Goal: Information Seeking & Learning: Learn about a topic

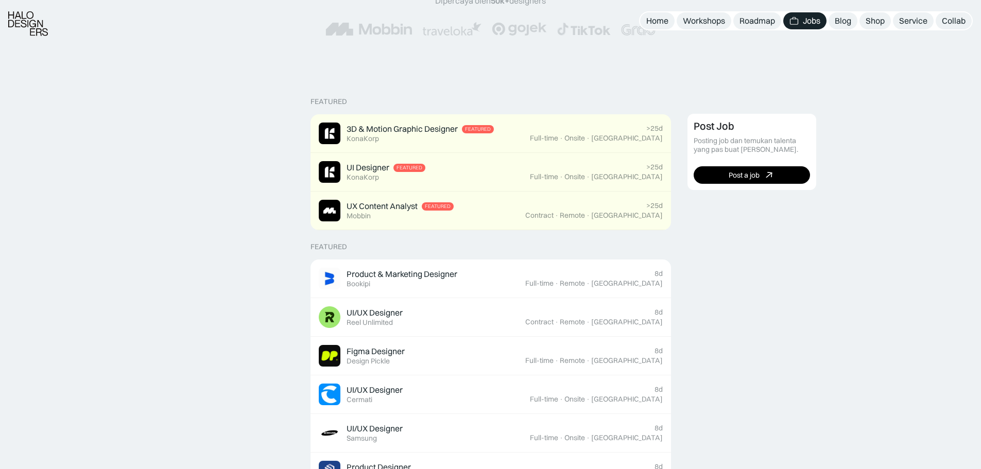
scroll to position [257, 0]
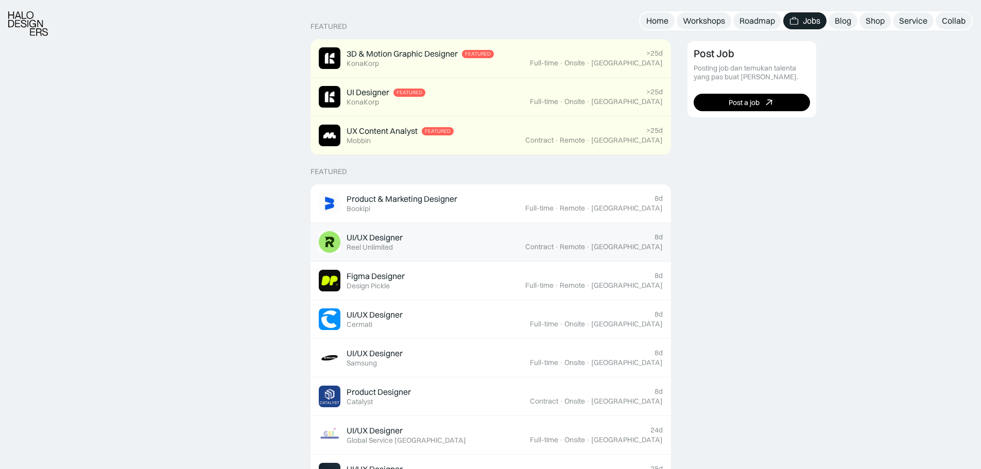
click at [435, 242] on div "UI/UX Designer Featured Reel Unlimited" at bounding box center [422, 242] width 206 height 22
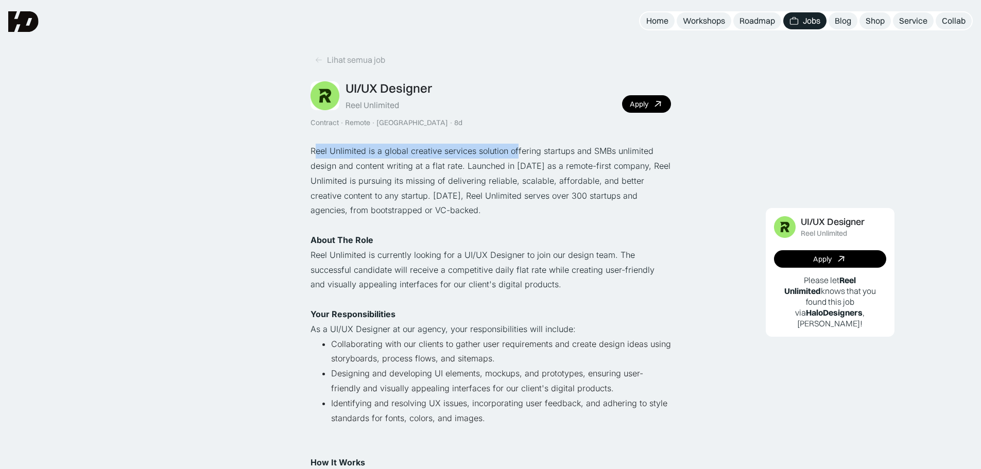
drag, startPoint x: 317, startPoint y: 146, endPoint x: 516, endPoint y: 151, distance: 199.3
click at [516, 151] on p "Reel Unlimited is a global creative services solution offering startups and SMB…" at bounding box center [490, 181] width 360 height 74
drag, startPoint x: 521, startPoint y: 182, endPoint x: 580, endPoint y: 182, distance: 58.7
click at [580, 182] on p "Reel Unlimited is a global creative services solution offering startups and SMB…" at bounding box center [490, 181] width 360 height 74
drag, startPoint x: 608, startPoint y: 185, endPoint x: 495, endPoint y: 189, distance: 112.8
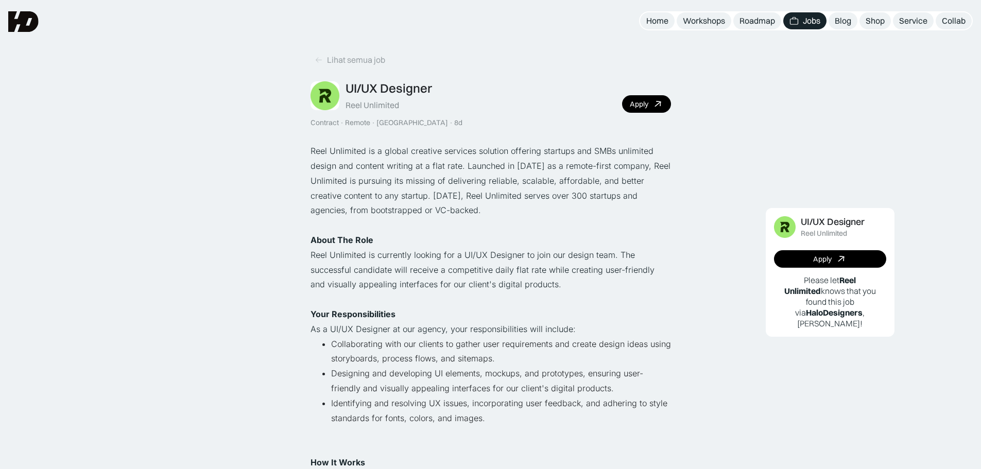
click at [596, 186] on p "Reel Unlimited is a global creative services solution offering startups and SMB…" at bounding box center [490, 181] width 360 height 74
drag, startPoint x: 348, startPoint y: 196, endPoint x: 373, endPoint y: 196, distance: 24.2
click at [373, 196] on p "Reel Unlimited is a global creative services solution offering startups and SMB…" at bounding box center [490, 181] width 360 height 74
click at [434, 195] on p "Reel Unlimited is a global creative services solution offering startups and SMB…" at bounding box center [490, 181] width 360 height 74
drag, startPoint x: 450, startPoint y: 195, endPoint x: 476, endPoint y: 195, distance: 25.7
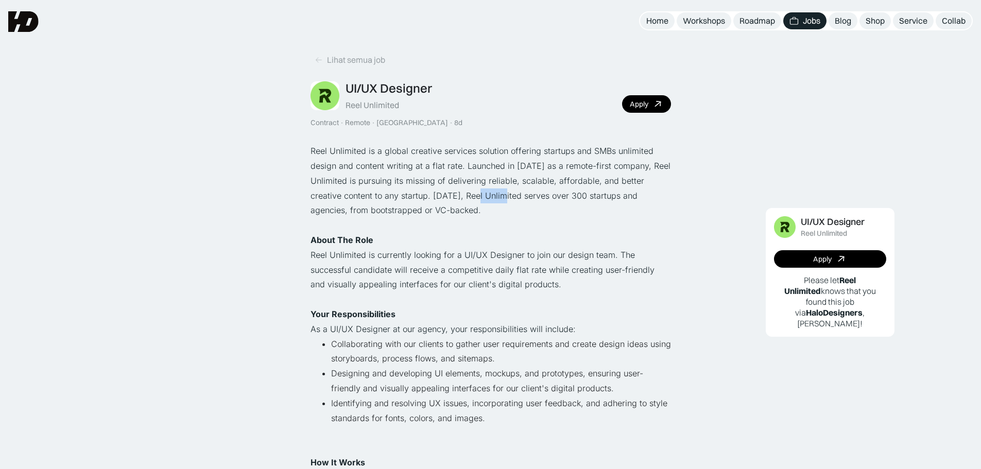
click at [476, 195] on p "Reel Unlimited is a global creative services solution offering startups and SMB…" at bounding box center [490, 181] width 360 height 74
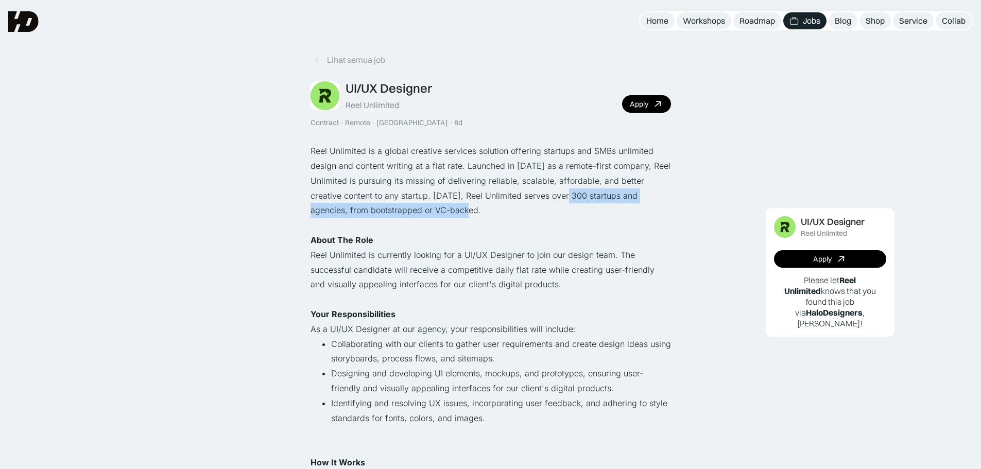
drag, startPoint x: 551, startPoint y: 197, endPoint x: 623, endPoint y: 204, distance: 72.4
click at [623, 204] on p "Reel Unlimited is a global creative services solution offering startups and SMB…" at bounding box center [490, 181] width 360 height 74
click at [434, 213] on p "Reel Unlimited is a global creative services solution offering startups and SMB…" at bounding box center [490, 181] width 360 height 74
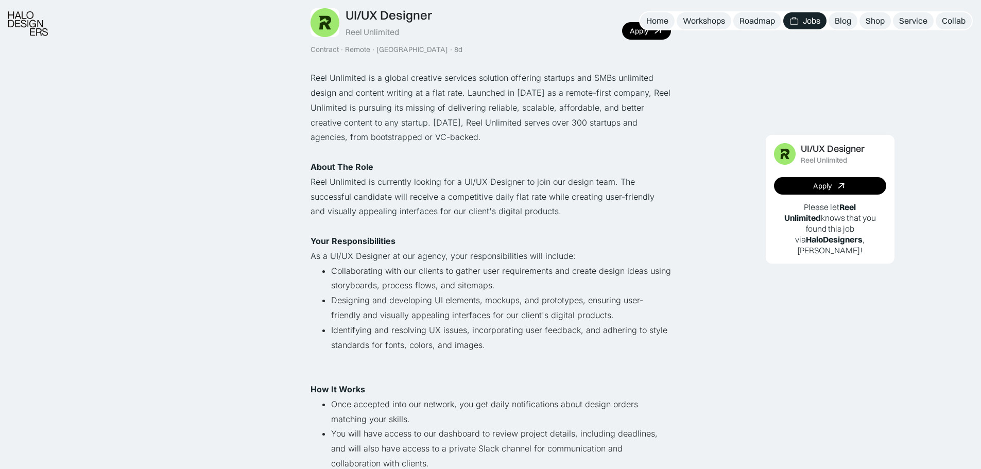
scroll to position [103, 0]
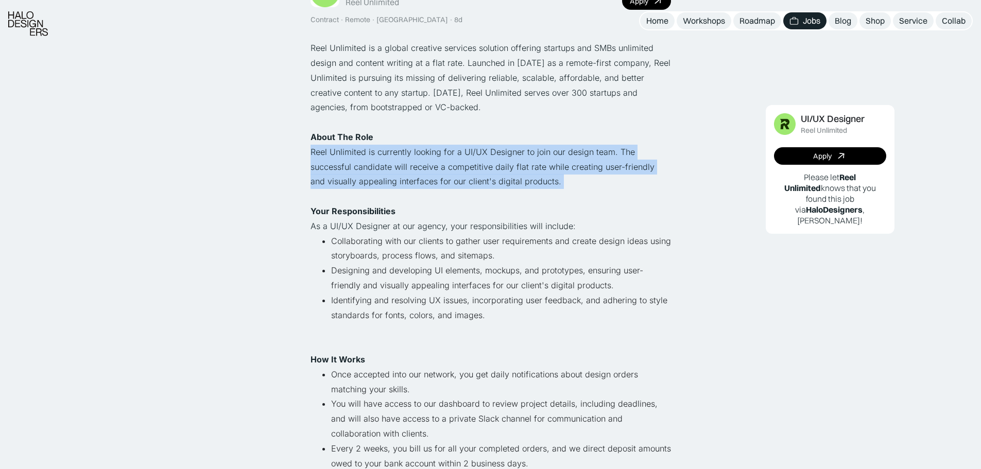
drag, startPoint x: 329, startPoint y: 151, endPoint x: 551, endPoint y: 193, distance: 225.7
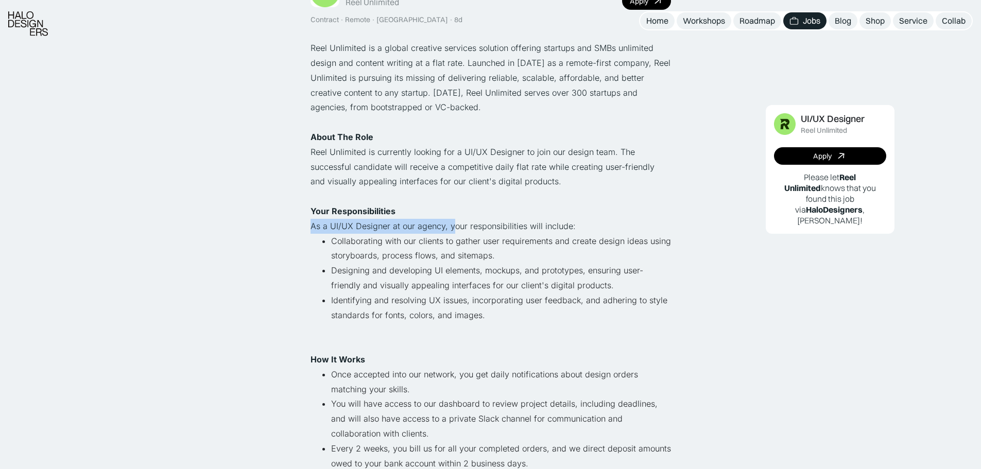
drag, startPoint x: 322, startPoint y: 222, endPoint x: 453, endPoint y: 219, distance: 131.3
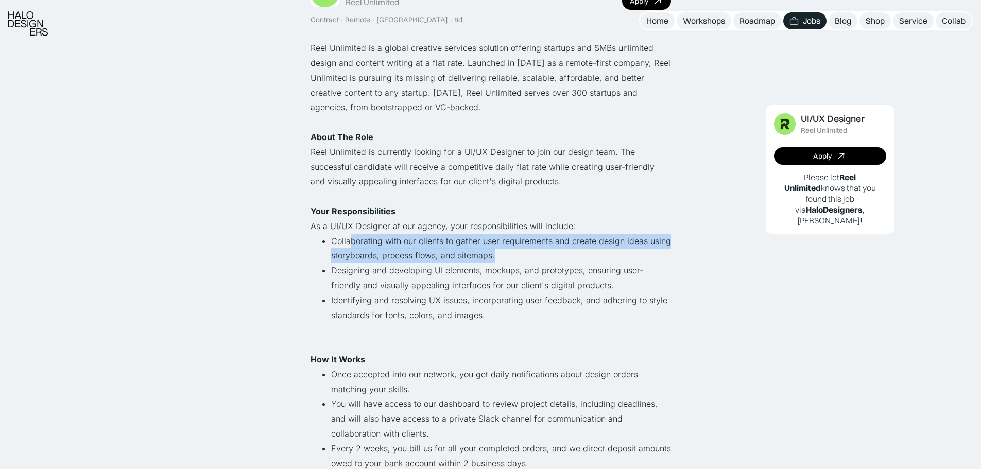
drag, startPoint x: 352, startPoint y: 241, endPoint x: 499, endPoint y: 249, distance: 147.4
click at [499, 249] on li "Collaborating with our clients to gather user requirements and create design id…" at bounding box center [501, 249] width 340 height 30
click at [504, 254] on li "Collaborating with our clients to gather user requirements and create design id…" at bounding box center [501, 249] width 340 height 30
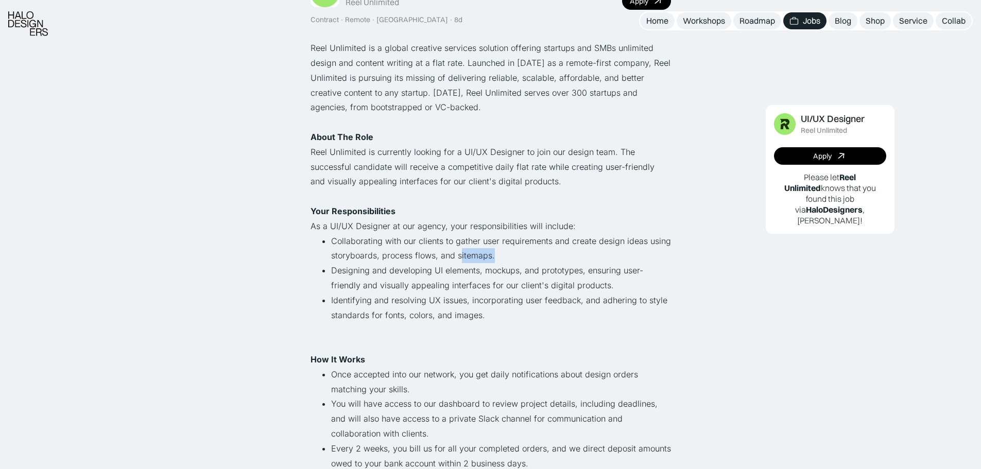
drag, startPoint x: 495, startPoint y: 256, endPoint x: 460, endPoint y: 260, distance: 35.2
click at [460, 260] on li "Collaborating with our clients to gather user requirements and create design id…" at bounding box center [501, 249] width 340 height 30
click at [365, 258] on li "Collaborating with our clients to gather user requirements and create design id…" at bounding box center [501, 249] width 340 height 30
click at [367, 258] on li "Collaborating with our clients to gather user requirements and create design id…" at bounding box center [501, 249] width 340 height 30
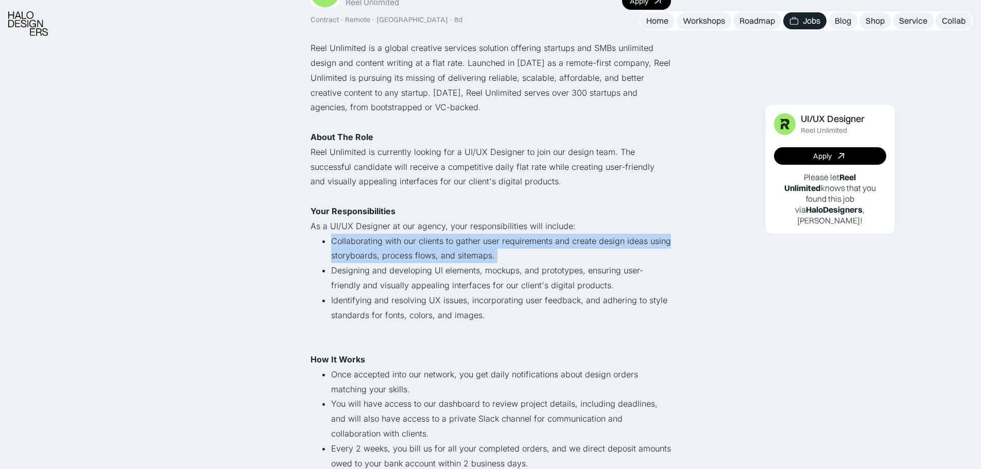
click at [367, 258] on li "Collaborating with our clients to gather user requirements and create design id…" at bounding box center [501, 249] width 340 height 30
click at [369, 258] on li "Collaborating with our clients to gather user requirements and create design id…" at bounding box center [501, 249] width 340 height 30
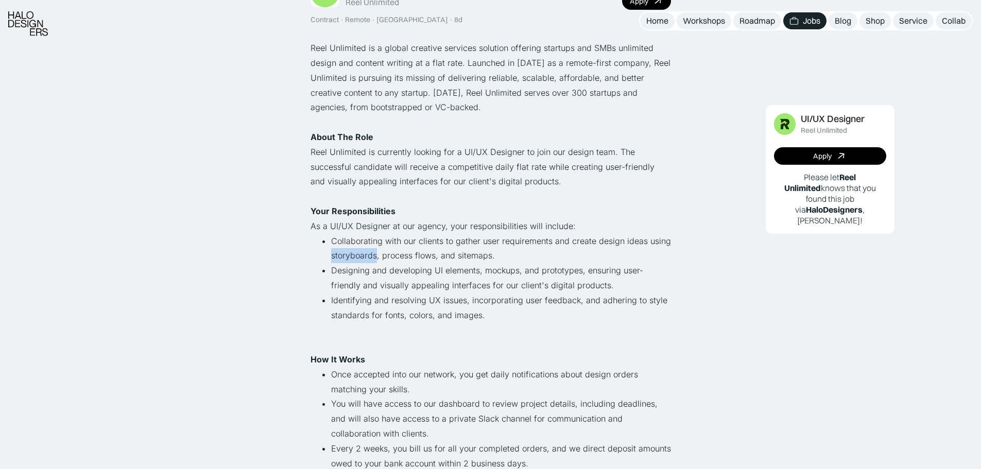
drag, startPoint x: 327, startPoint y: 257, endPoint x: 376, endPoint y: 260, distance: 48.5
click at [376, 260] on ul "Collaborating with our clients to gather user requirements and create design id…" at bounding box center [490, 286] width 360 height 104
copy li "storyboards"
drag, startPoint x: 381, startPoint y: 258, endPoint x: 432, endPoint y: 257, distance: 51.5
click at [432, 257] on li "Collaborating with our clients to gather user requirements and create design id…" at bounding box center [501, 249] width 340 height 30
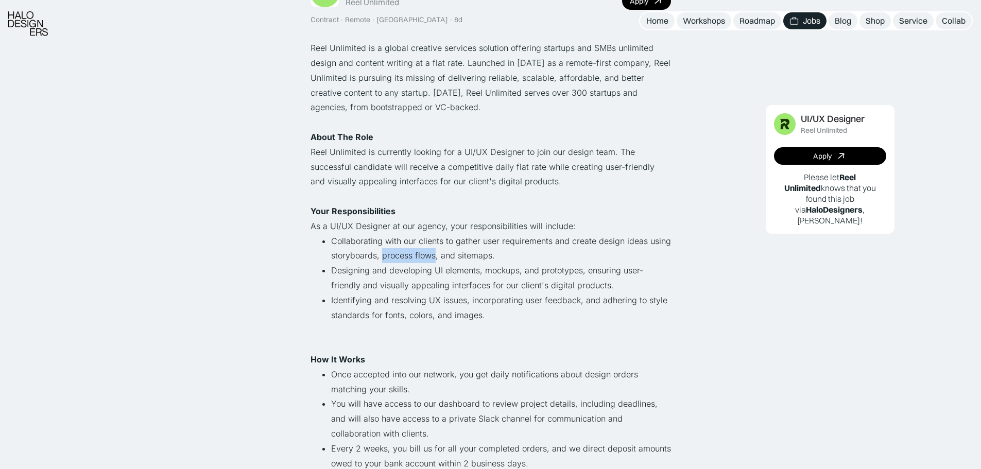
copy li "process flows"
drag, startPoint x: 494, startPoint y: 256, endPoint x: 457, endPoint y: 260, distance: 36.7
click at [457, 260] on li "Collaborating with our clients to gather user requirements and create design id…" at bounding box center [501, 249] width 340 height 30
copy li "sitemaps."
